Goal: Task Accomplishment & Management: Manage account settings

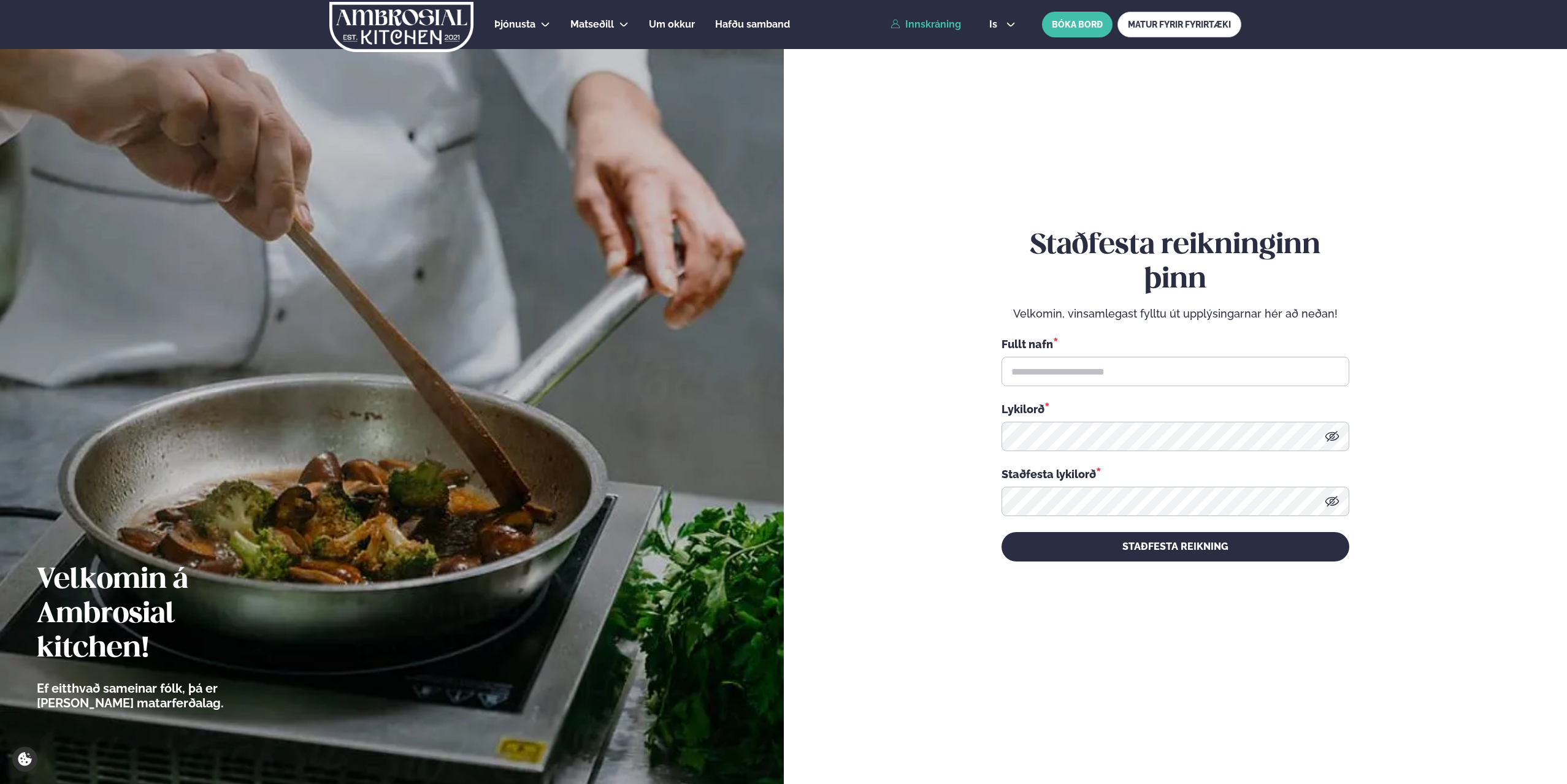
click at [939, 22] on link "Innskráning" at bounding box center [926, 24] width 71 height 11
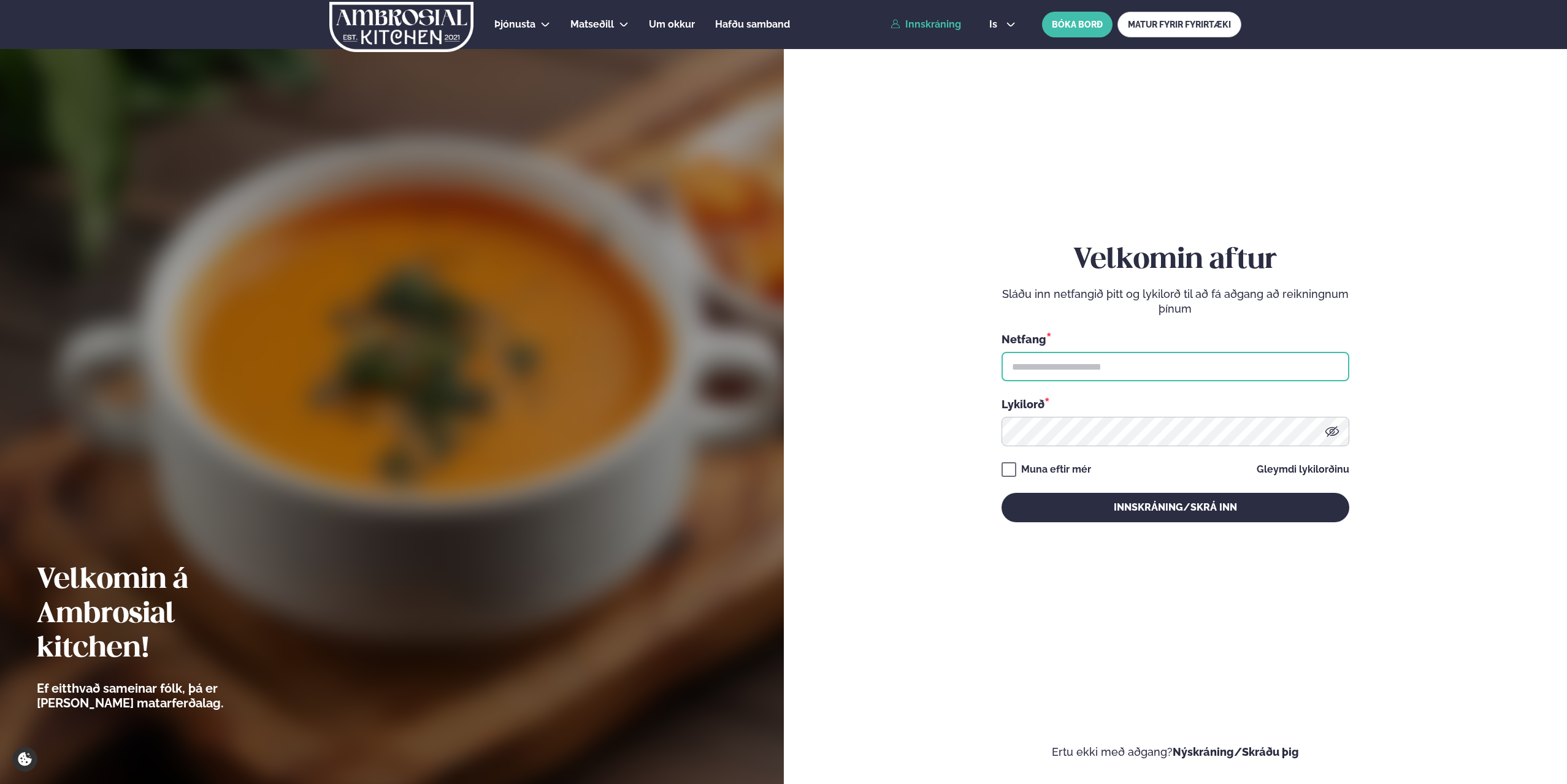
click at [1053, 363] on input "text" at bounding box center [1175, 366] width 348 height 29
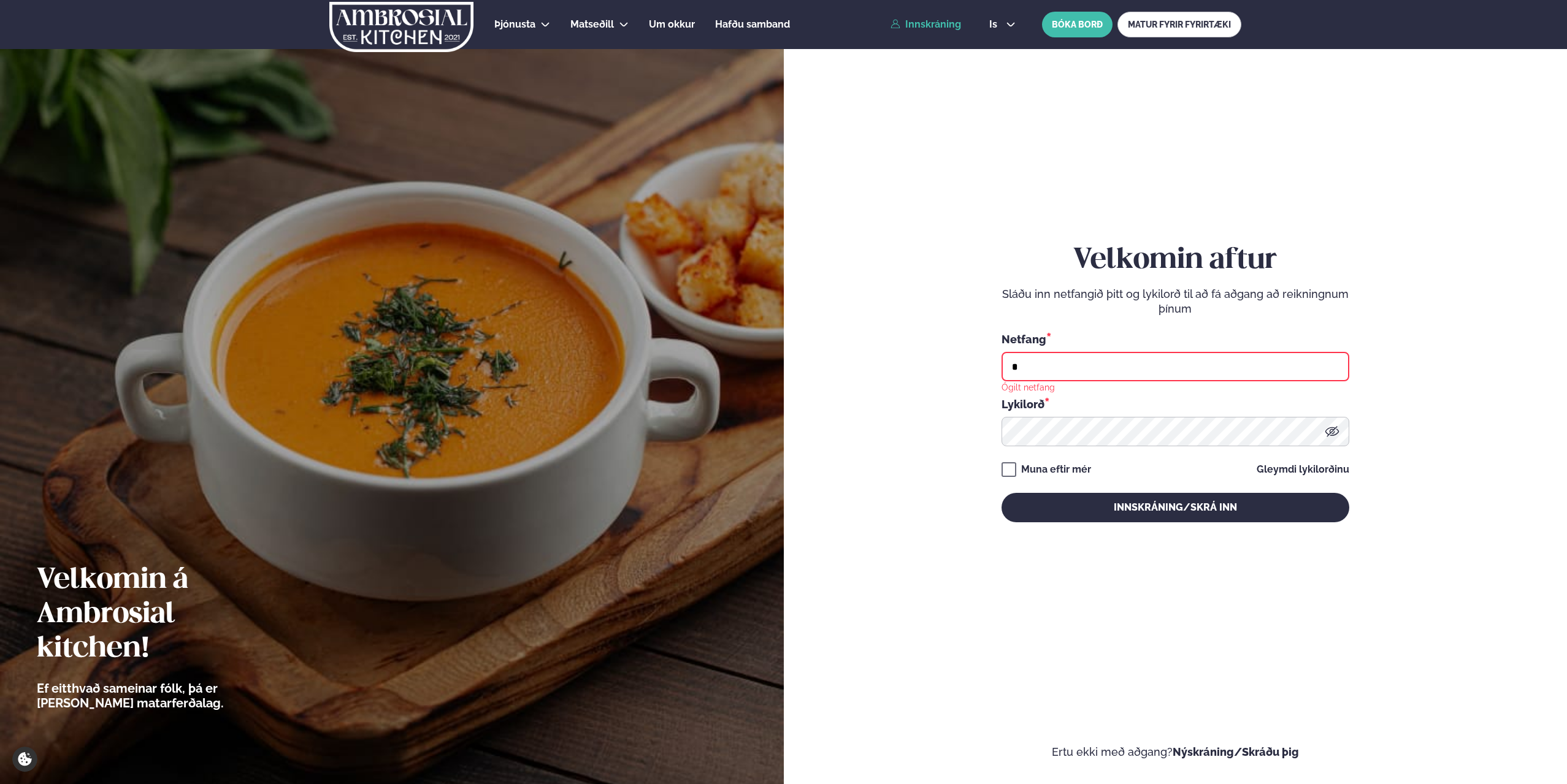
click at [1077, 363] on input "*" at bounding box center [1175, 366] width 348 height 29
drag, startPoint x: 1025, startPoint y: 364, endPoint x: 960, endPoint y: 367, distance: 65.1
click at [967, 367] on form "[PERSON_NAME] aftur Sláðu inn netfangið þitt og lykilorð til að fá aðgang að re…" at bounding box center [1176, 395] width 710 height 729
type input "*"
type input "**********"
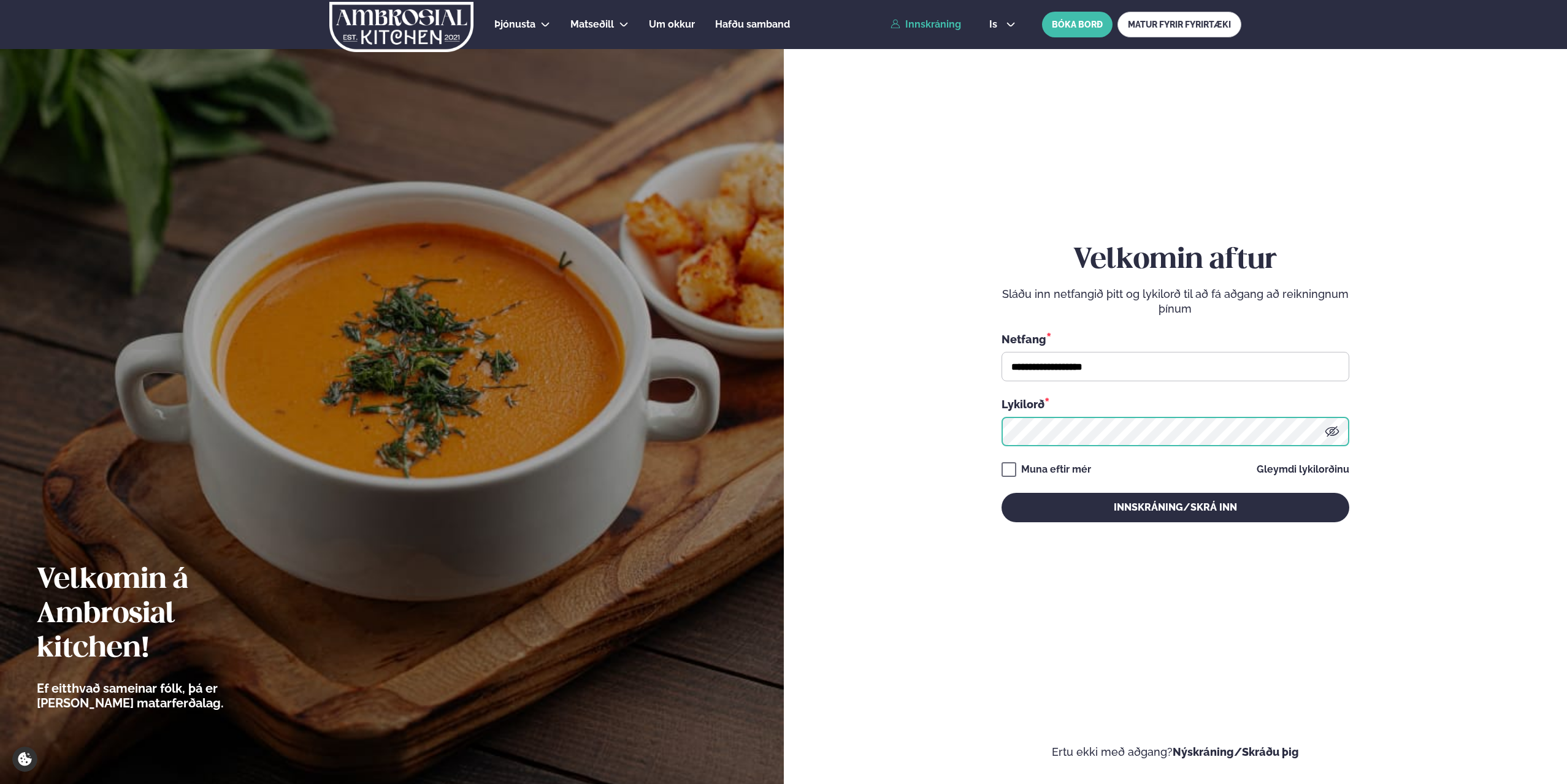
click at [1001, 493] on button "Innskráning/Skrá inn" at bounding box center [1175, 507] width 348 height 29
